Goal: Transaction & Acquisition: Purchase product/service

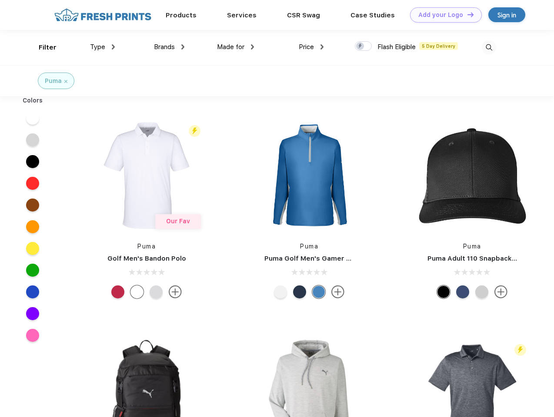
click at [442, 15] on link "Add your Logo Design Tool" at bounding box center [446, 14] width 72 height 15
click at [0, 0] on div "Design Tool" at bounding box center [0, 0] width 0 height 0
click at [466, 14] on link "Add your Logo Design Tool" at bounding box center [446, 14] width 72 height 15
click at [42, 47] on div "Filter" at bounding box center [48, 48] width 18 height 10
click at [103, 47] on span "Type" at bounding box center [97, 47] width 15 height 8
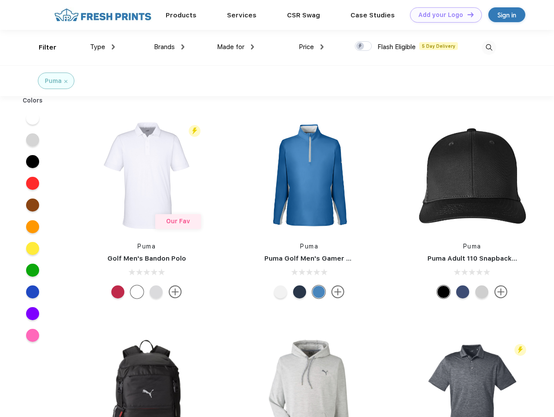
click at [169, 47] on span "Brands" at bounding box center [164, 47] width 21 height 8
click at [236, 47] on span "Made for" at bounding box center [230, 47] width 27 height 8
click at [311, 47] on span "Price" at bounding box center [306, 47] width 15 height 8
click at [363, 47] on div at bounding box center [363, 46] width 17 height 10
click at [360, 47] on input "checkbox" at bounding box center [358, 44] width 6 height 6
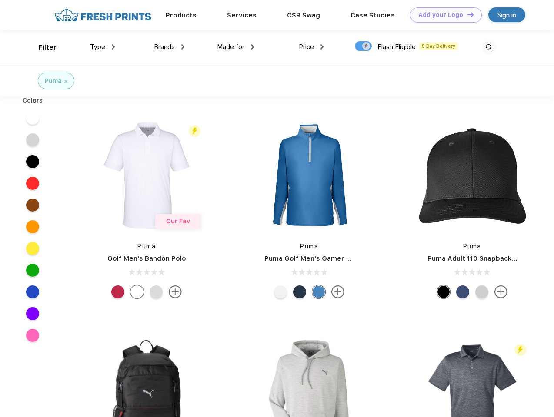
click at [489, 47] on img at bounding box center [489, 47] width 14 height 14
